Goal: Find specific page/section: Find specific page/section

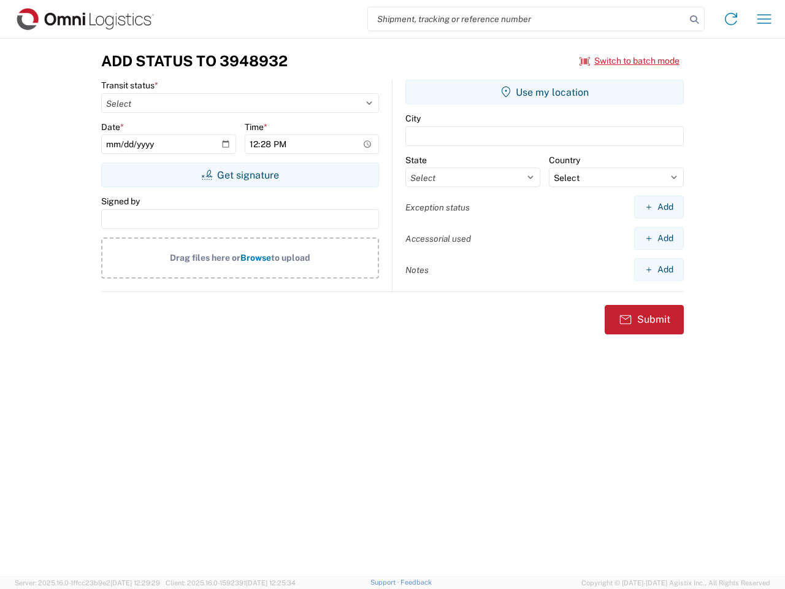
click at [527, 19] on input "search" at bounding box center [527, 18] width 318 height 23
click at [694, 20] on icon at bounding box center [694, 19] width 17 height 17
click at [731, 19] on icon at bounding box center [731, 19] width 20 height 20
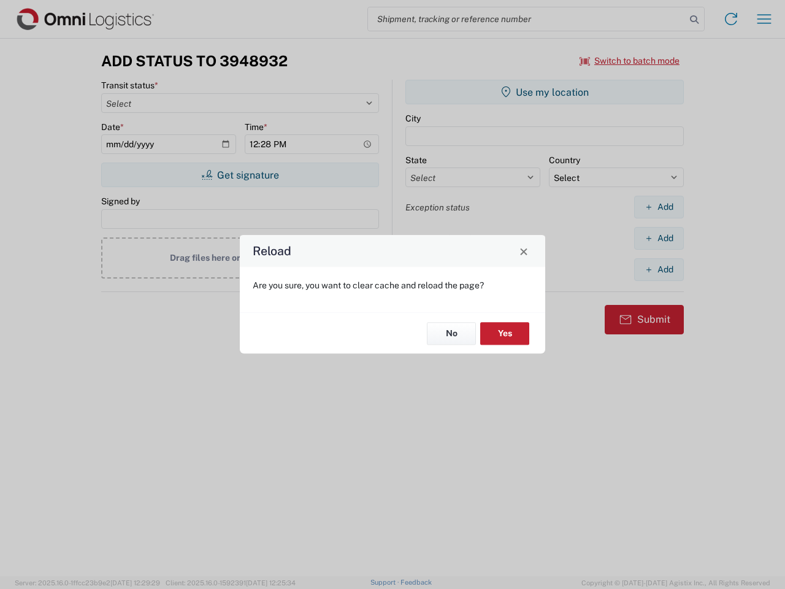
click at [630, 61] on div "Reload Are you sure, you want to clear cache and reload the page? No Yes" at bounding box center [392, 294] width 785 height 589
click at [240, 175] on div "Reload Are you sure, you want to clear cache and reload the page? No Yes" at bounding box center [392, 294] width 785 height 589
click at [545, 92] on div "Reload Are you sure, you want to clear cache and reload the page? No Yes" at bounding box center [392, 294] width 785 height 589
click at [659, 207] on div "Reload Are you sure, you want to clear cache and reload the page? No Yes" at bounding box center [392, 294] width 785 height 589
click at [659, 238] on div "Reload Are you sure, you want to clear cache and reload the page? No Yes" at bounding box center [392, 294] width 785 height 589
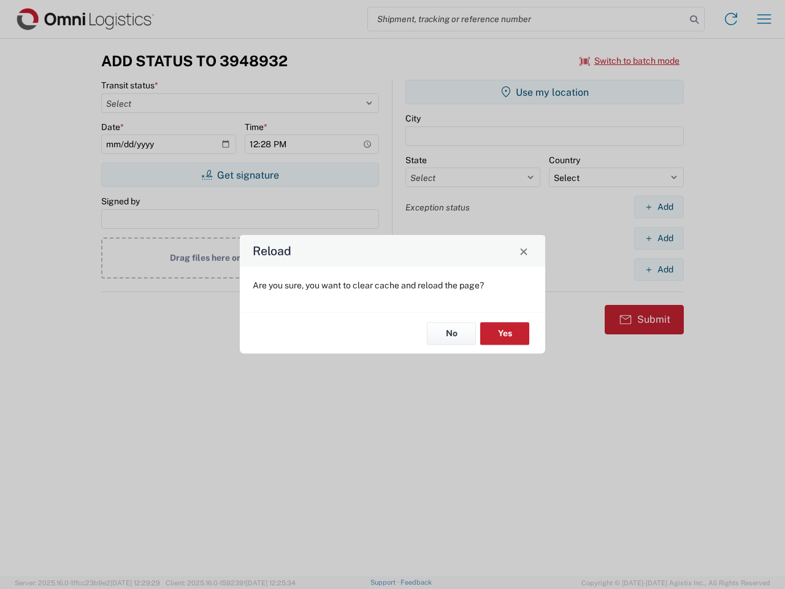
click at [659, 269] on div "Reload Are you sure, you want to clear cache and reload the page? No Yes" at bounding box center [392, 294] width 785 height 589
